Goal: Transaction & Acquisition: Purchase product/service

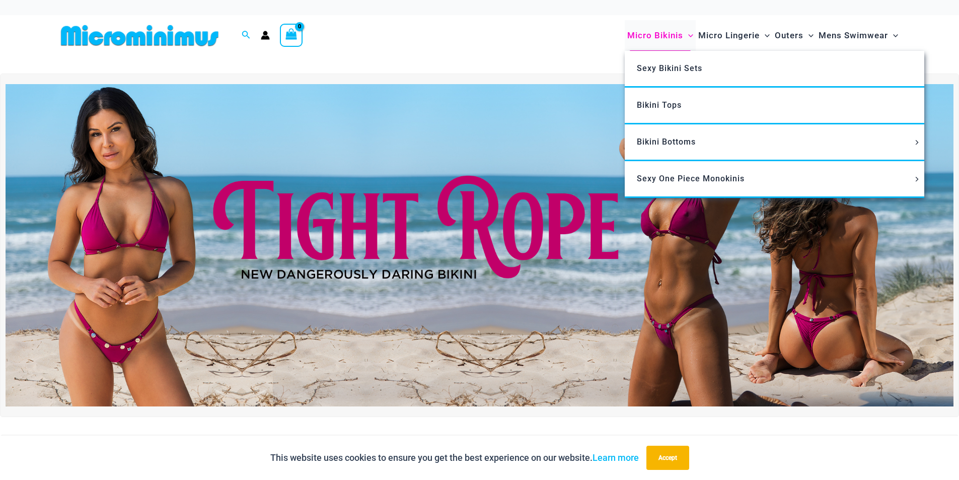
click at [632, 34] on span "Micro Bikinis" at bounding box center [655, 36] width 56 height 26
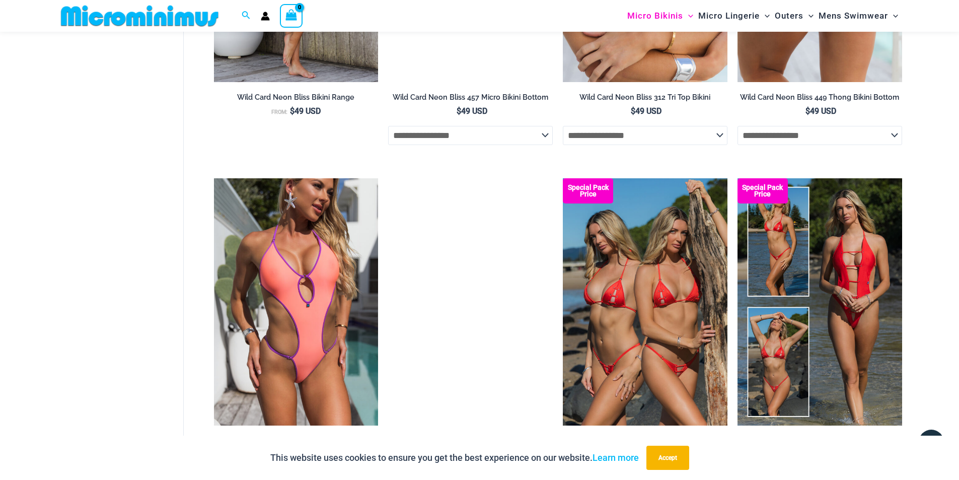
scroll to position [2582, 0]
